Goal: Information Seeking & Learning: Learn about a topic

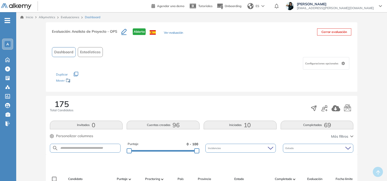
click at [329, 33] on button "Cerrar evaluación" at bounding box center [334, 31] width 34 height 7
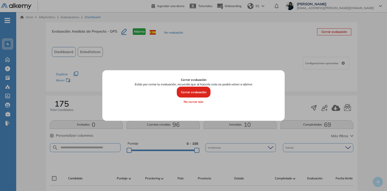
click at [69, 104] on div at bounding box center [193, 95] width 387 height 191
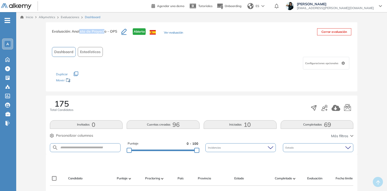
drag, startPoint x: 79, startPoint y: 33, endPoint x: 103, endPoint y: 33, distance: 24.3
click at [103, 33] on span ": Analista de Proyecto - OPS" at bounding box center [93, 31] width 47 height 5
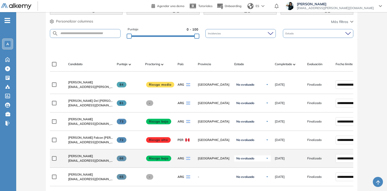
scroll to position [121, 0]
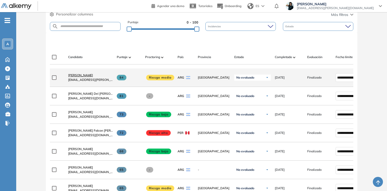
drag, startPoint x: 108, startPoint y: 78, endPoint x: 92, endPoint y: 77, distance: 16.0
click at [92, 77] on div "[PERSON_NAME] [EMAIL_ADDRESS][PERSON_NAME][DOMAIN_NAME]" at bounding box center [90, 77] width 45 height 9
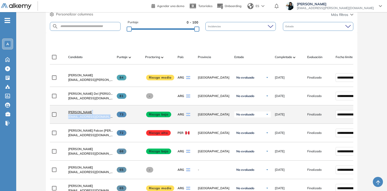
drag, startPoint x: 113, startPoint y: 120, endPoint x: 87, endPoint y: 113, distance: 27.1
click at [87, 113] on div "**********" at bounding box center [220, 114] width 340 height 18
click at [90, 113] on span "[PERSON_NAME]" at bounding box center [80, 112] width 25 height 4
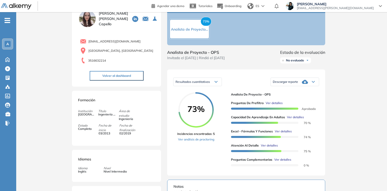
scroll to position [40, 0]
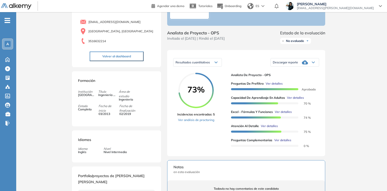
click at [216, 63] on icon at bounding box center [215, 62] width 3 height 1
click at [270, 86] on span "Ver detalles" at bounding box center [273, 83] width 17 height 5
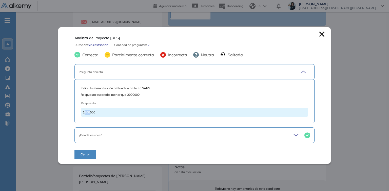
drag, startPoint x: 84, startPoint y: 113, endPoint x: 90, endPoint y: 113, distance: 6.1
click at [90, 113] on span "1300000" at bounding box center [89, 113] width 12 height 4
click at [320, 33] on icon at bounding box center [321, 33] width 5 height 5
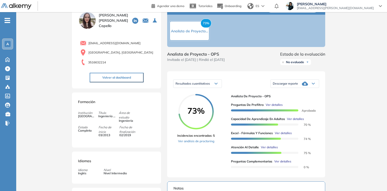
scroll to position [0, 0]
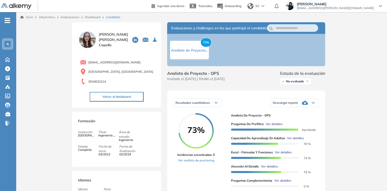
click at [89, 17] on link "Dashboard" at bounding box center [92, 17] width 15 height 4
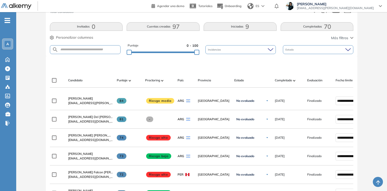
scroll to position [101, 0]
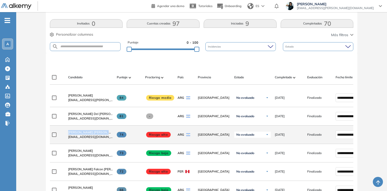
drag, startPoint x: 111, startPoint y: 133, endPoint x: 64, endPoint y: 135, distance: 47.4
click at [62, 135] on div "**********" at bounding box center [220, 135] width 340 height 18
drag, startPoint x: 209, startPoint y: 135, endPoint x: 199, endPoint y: 138, distance: 10.7
click at [199, 137] on span "[GEOGRAPHIC_DATA]" at bounding box center [214, 135] width 32 height 5
drag, startPoint x: 109, startPoint y: 138, endPoint x: 68, endPoint y: 138, distance: 40.2
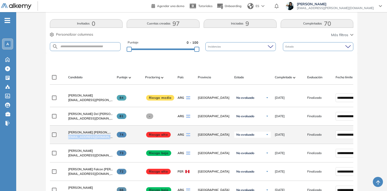
click at [68, 138] on div "[PERSON_NAME] [PERSON_NAME] [EMAIL_ADDRESS][DOMAIN_NAME]" at bounding box center [90, 134] width 45 height 9
click at [91, 134] on span "[PERSON_NAME] [PERSON_NAME]" at bounding box center [93, 133] width 50 height 4
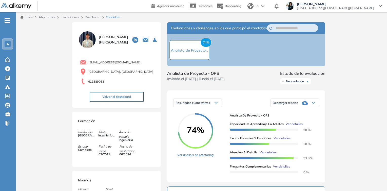
click at [292, 126] on span "Ver detalles" at bounding box center [293, 124] width 17 height 5
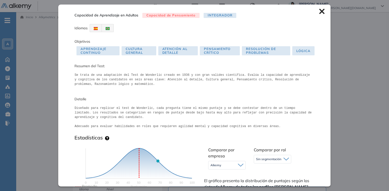
click at [319, 10] on icon at bounding box center [322, 12] width 6 height 6
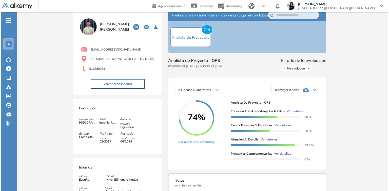
scroll to position [20, 0]
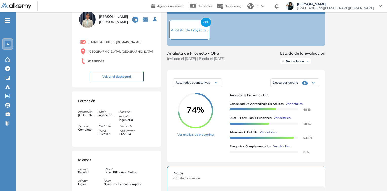
click at [280, 149] on span "Ver detalles" at bounding box center [281, 146] width 17 height 5
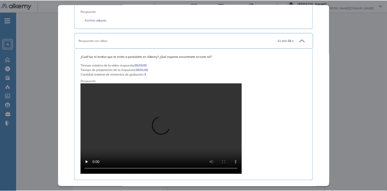
scroll to position [0, 0]
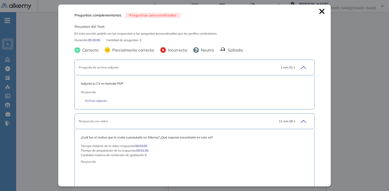
click at [319, 12] on icon at bounding box center [321, 11] width 5 height 5
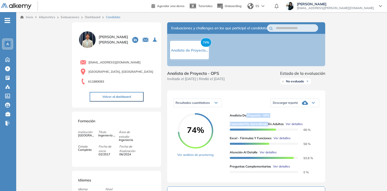
drag, startPoint x: 248, startPoint y: 120, endPoint x: 269, endPoint y: 129, distance: 22.7
click at [269, 129] on div "Analista de Proyecto - OPS Capacidad de Aprendizaje en Adultos Ver detalles 68 …" at bounding box center [271, 143] width 85 height 61
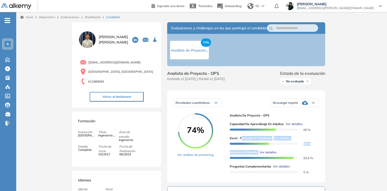
drag, startPoint x: 241, startPoint y: 143, endPoint x: 258, endPoint y: 156, distance: 21.1
click at [258, 156] on div "Capacidad de Aprendizaje en Adultos Ver detalles 68 % Excel - Fórmulas y Funcio…" at bounding box center [271, 146] width 85 height 57
click at [91, 18] on link "Dashboard" at bounding box center [92, 17] width 15 height 4
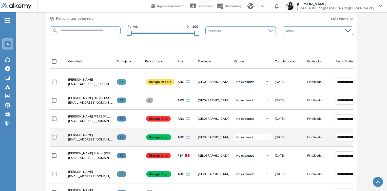
scroll to position [121, 0]
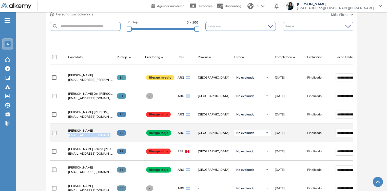
drag, startPoint x: 110, startPoint y: 138, endPoint x: 67, endPoint y: 138, distance: 43.3
click at [67, 138] on div "[PERSON_NAME] [EMAIL_ADDRESS][DOMAIN_NAME]" at bounding box center [88, 132] width 49 height 17
click at [106, 137] on span "[EMAIL_ADDRESS][DOMAIN_NAME]" at bounding box center [90, 135] width 45 height 5
click at [91, 131] on span "[PERSON_NAME]" at bounding box center [80, 131] width 25 height 4
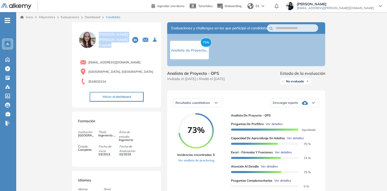
drag, startPoint x: 115, startPoint y: 44, endPoint x: 99, endPoint y: 37, distance: 17.8
click at [99, 37] on span "[PERSON_NAME]" at bounding box center [113, 40] width 29 height 16
copy span "[PERSON_NAME]"
click at [92, 17] on link "Dashboard" at bounding box center [92, 17] width 15 height 4
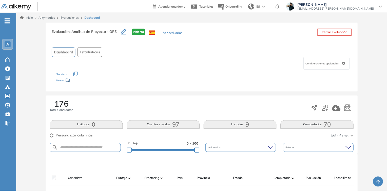
scroll to position [81, 0]
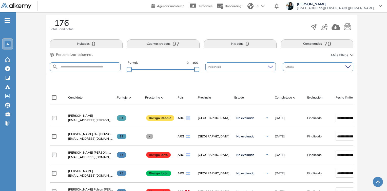
click at [60, 54] on span "Personalizar columnas" at bounding box center [74, 54] width 37 height 5
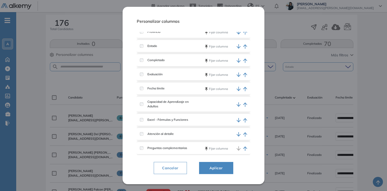
click at [214, 167] on span "Aplicar" at bounding box center [216, 168] width 22 height 6
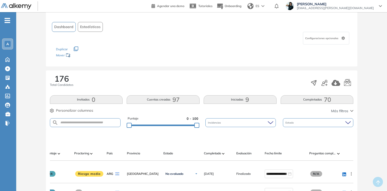
scroll to position [20, 0]
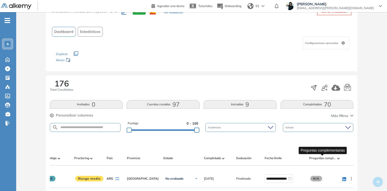
click at [332, 158] on span "Preguntas complementarias" at bounding box center [322, 158] width 27 height 5
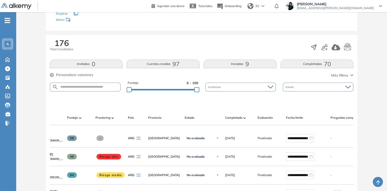
scroll to position [0, 71]
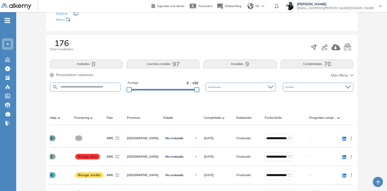
drag, startPoint x: 337, startPoint y: 117, endPoint x: 317, endPoint y: 115, distance: 19.8
click at [317, 116] on span "Preguntas complementarias" at bounding box center [322, 118] width 27 height 5
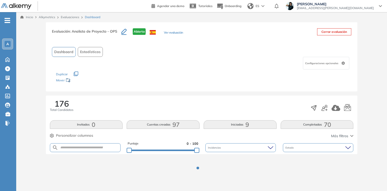
scroll to position [0, 0]
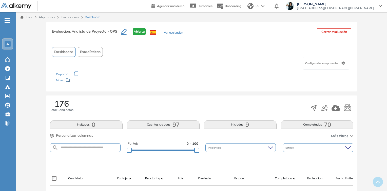
click at [58, 135] on span "Personalizar columnas" at bounding box center [74, 135] width 37 height 5
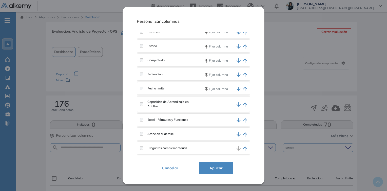
click at [214, 167] on span "Aplicar" at bounding box center [216, 168] width 22 height 6
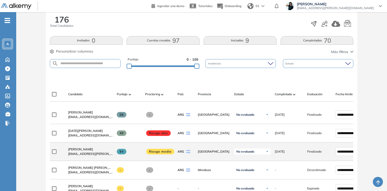
scroll to position [101, 0]
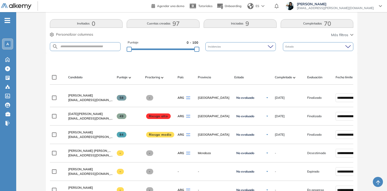
click at [130, 77] on img at bounding box center [129, 78] width 3 height 2
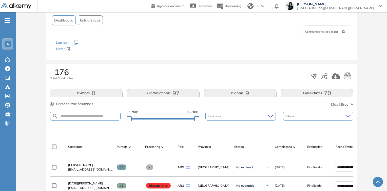
scroll to position [121, 0]
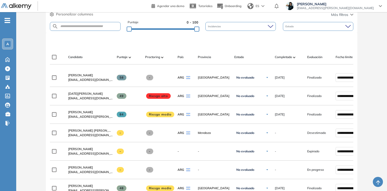
click at [127, 57] on div "Puntaje" at bounding box center [129, 57] width 24 height 6
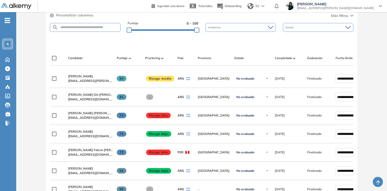
scroll to position [142, 0]
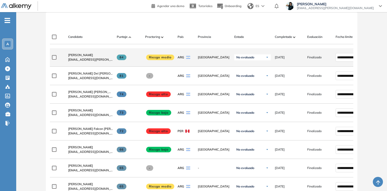
drag, startPoint x: 109, startPoint y: 57, endPoint x: 63, endPoint y: 57, distance: 46.0
click at [63, 57] on div "**********" at bounding box center [220, 57] width 340 height 18
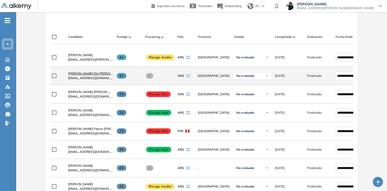
click at [97, 75] on span "[PERSON_NAME] Del [PERSON_NAME]" at bounding box center [96, 74] width 56 height 4
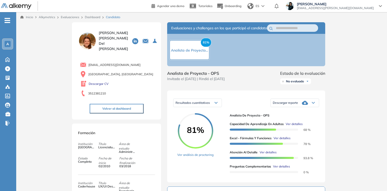
click at [87, 17] on link "Dashboard" at bounding box center [92, 17] width 15 height 4
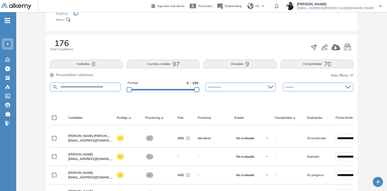
scroll to position [61, 0]
click at [125, 118] on span "Puntaje" at bounding box center [122, 118] width 11 height 5
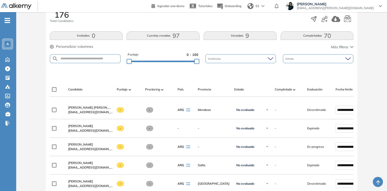
scroll to position [101, 0]
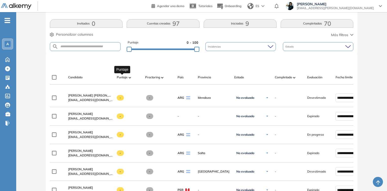
click at [125, 76] on span "Puntaje" at bounding box center [122, 77] width 11 height 5
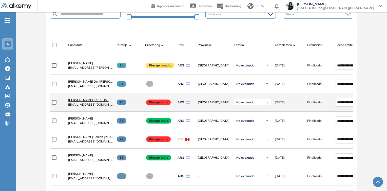
scroll to position [142, 0]
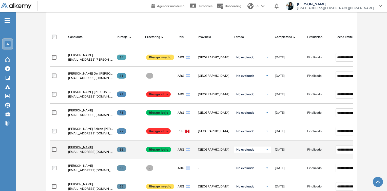
click at [83, 149] on span "[PERSON_NAME]" at bounding box center [80, 147] width 25 height 4
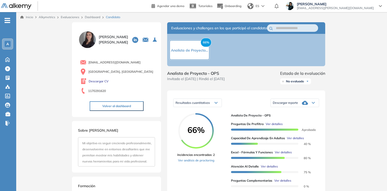
click at [92, 16] on link "Dashboard" at bounding box center [92, 17] width 15 height 4
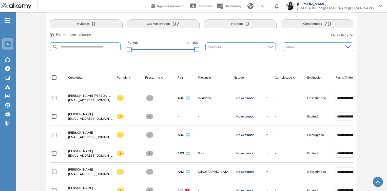
scroll to position [101, 0]
click at [124, 75] on span "Puntaje" at bounding box center [122, 77] width 11 height 5
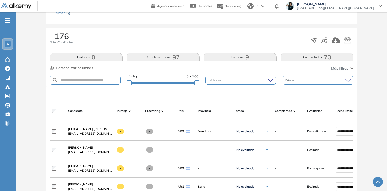
scroll to position [81, 0]
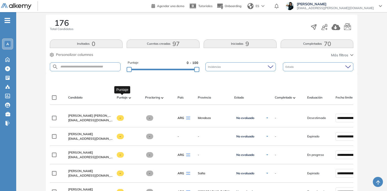
click at [122, 97] on span "Puntaje" at bounding box center [122, 97] width 11 height 5
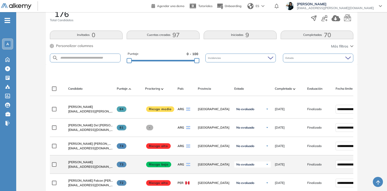
scroll to position [101, 0]
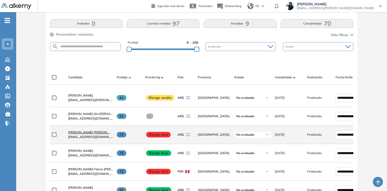
click at [87, 134] on span "[PERSON_NAME] [PERSON_NAME]" at bounding box center [93, 133] width 50 height 4
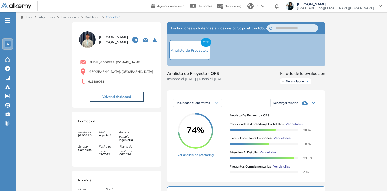
click at [277, 169] on span "Ver detalles" at bounding box center [281, 166] width 17 height 5
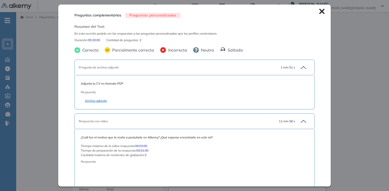
click at [100, 100] on link "Archivo adjunto" at bounding box center [194, 101] width 219 height 5
click at [319, 11] on icon at bounding box center [322, 12] width 6 height 6
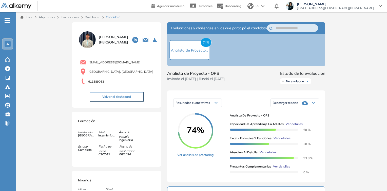
click at [94, 16] on link "Dashboard" at bounding box center [92, 17] width 15 height 4
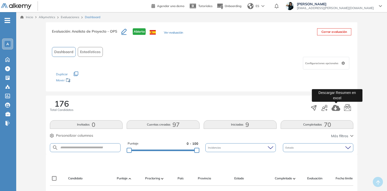
click at [334, 107] on icon "button" at bounding box center [335, 108] width 9 height 6
